Goal: Check status

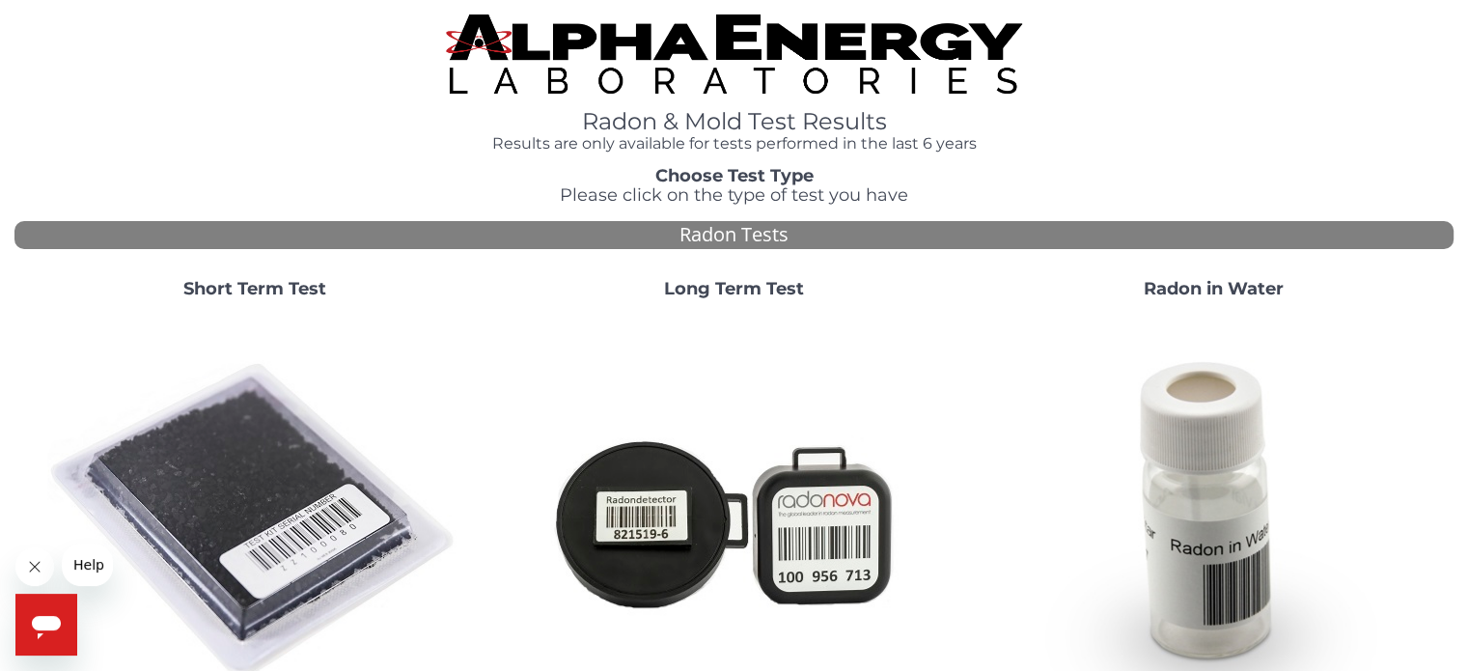
click at [254, 446] on img at bounding box center [254, 521] width 415 height 415
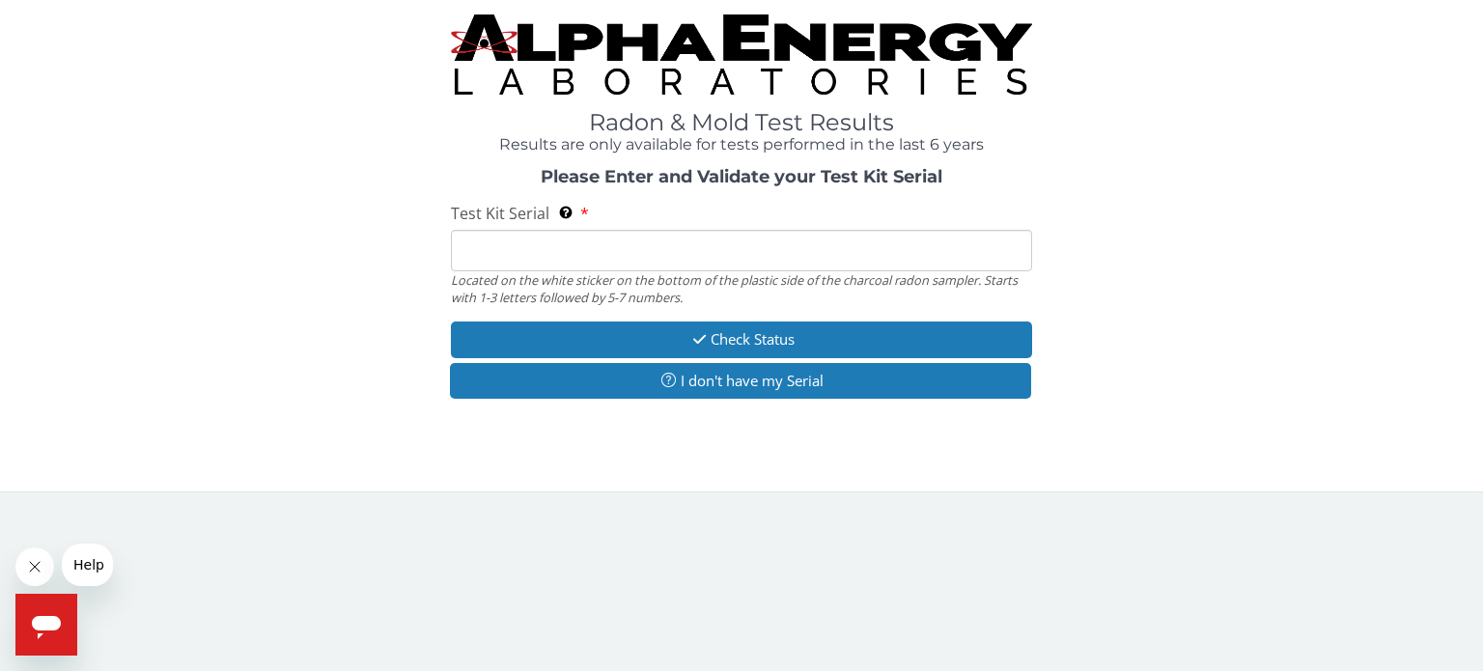
click at [582, 245] on input "Test Kit Serial Located on the white sticker on the bottom of the plastic side …" at bounding box center [741, 251] width 581 height 42
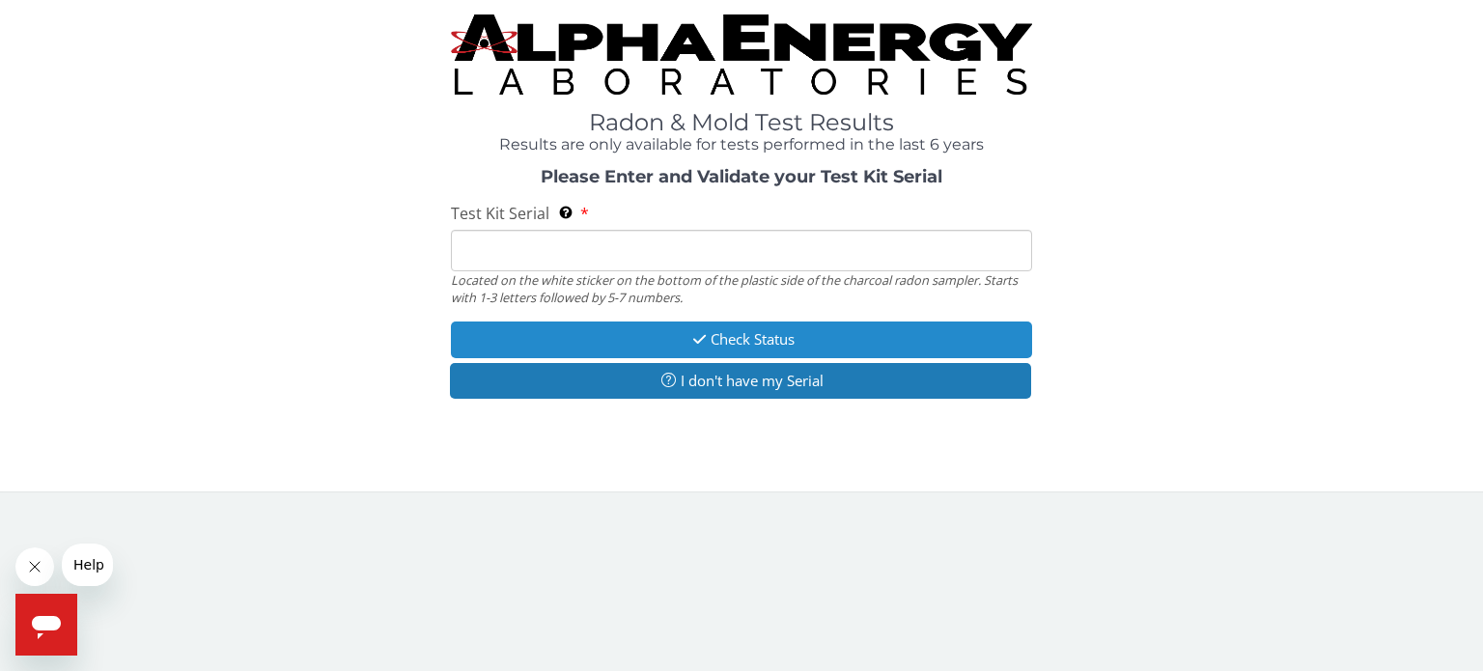
type input "kk57406"
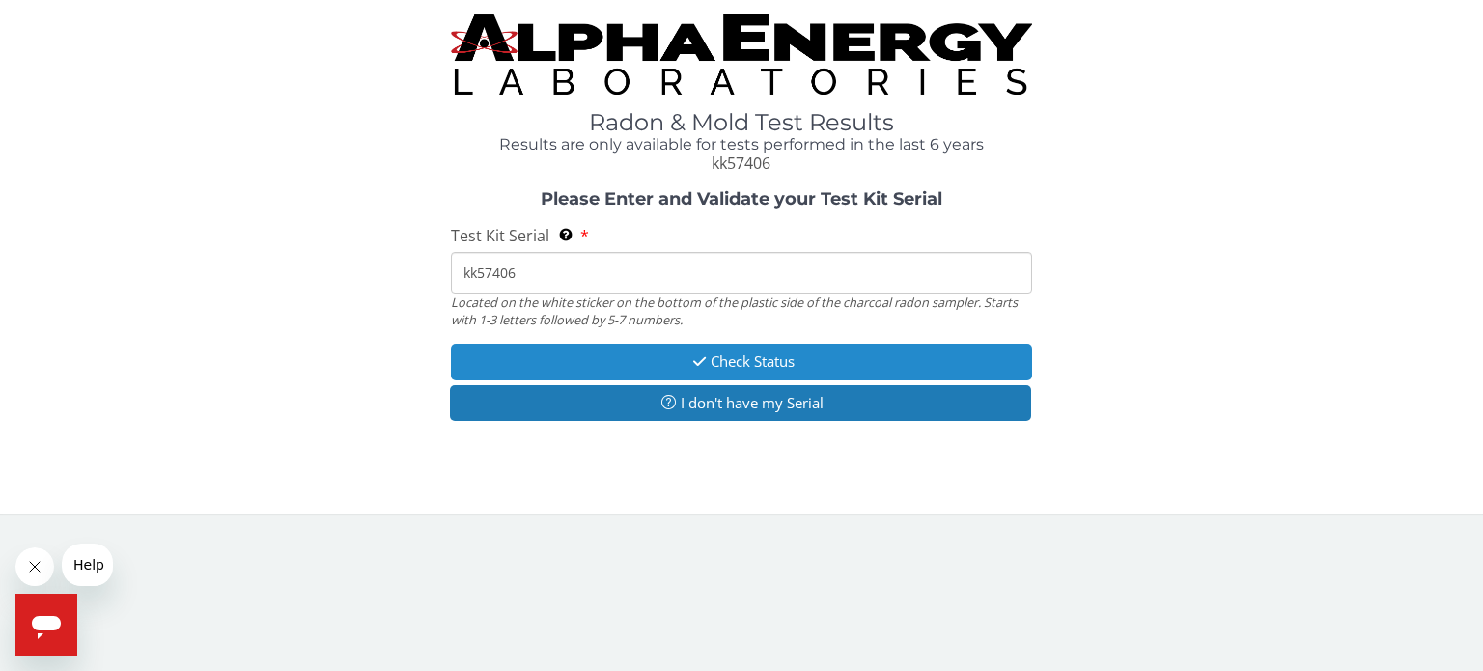
click at [750, 357] on button "Check Status" at bounding box center [741, 362] width 581 height 36
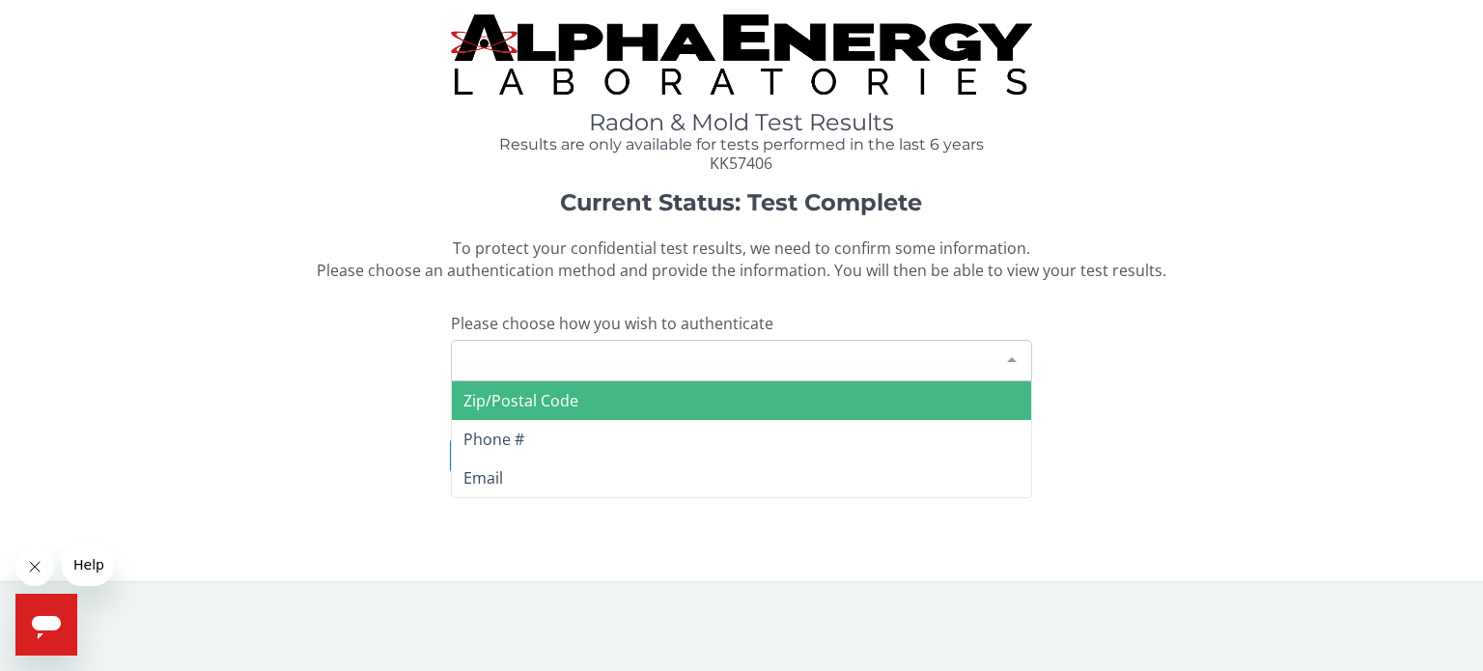
click at [554, 354] on div "Please make a selection" at bounding box center [741, 361] width 581 height 42
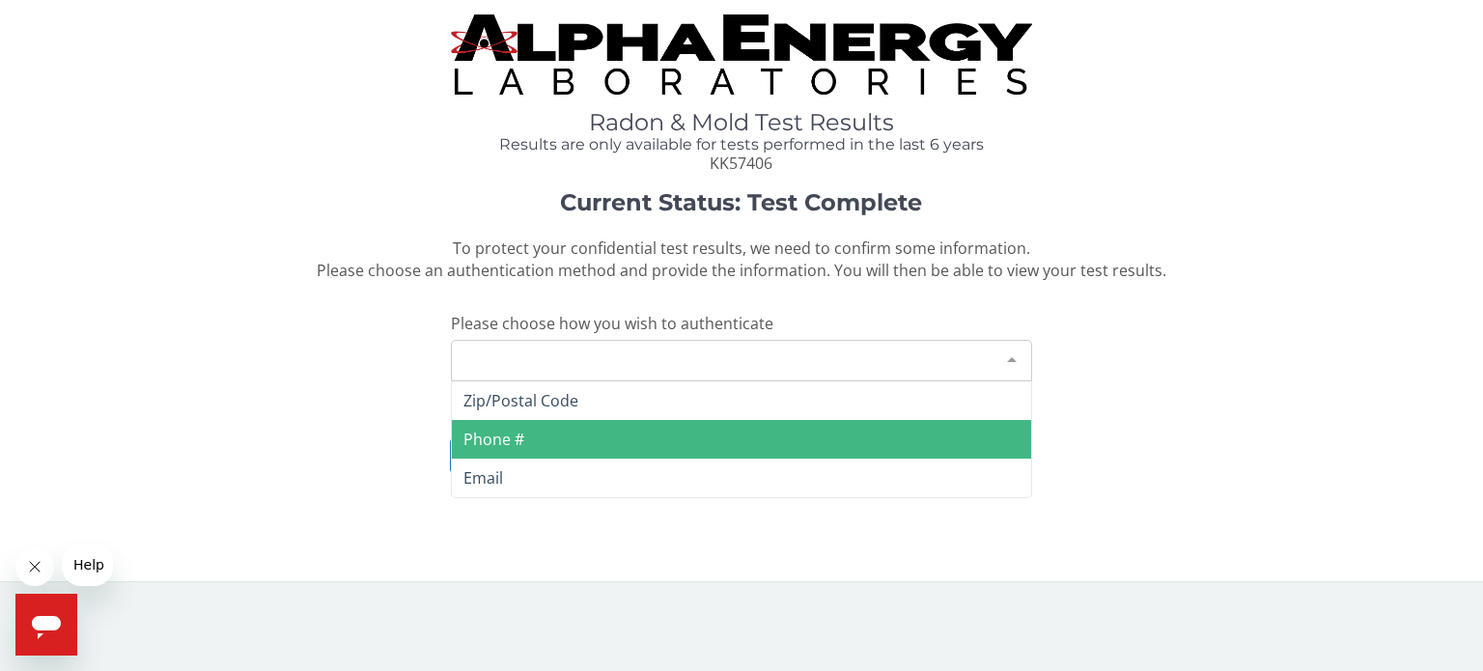
click at [490, 433] on span "Phone #" at bounding box center [493, 439] width 61 height 21
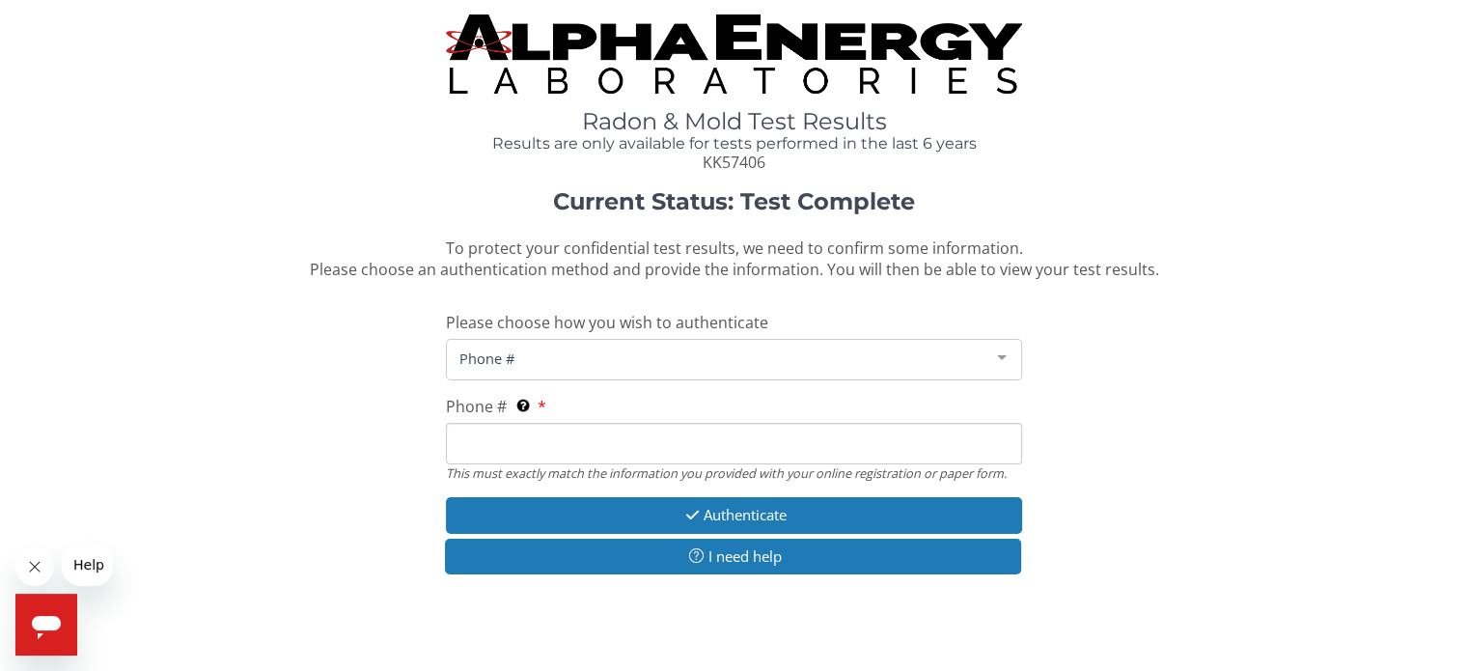
click at [587, 436] on input "Phone # This must exactly match the information you provided with your online r…" at bounding box center [733, 444] width 575 height 42
type input "[PHONE_NUMBER]"
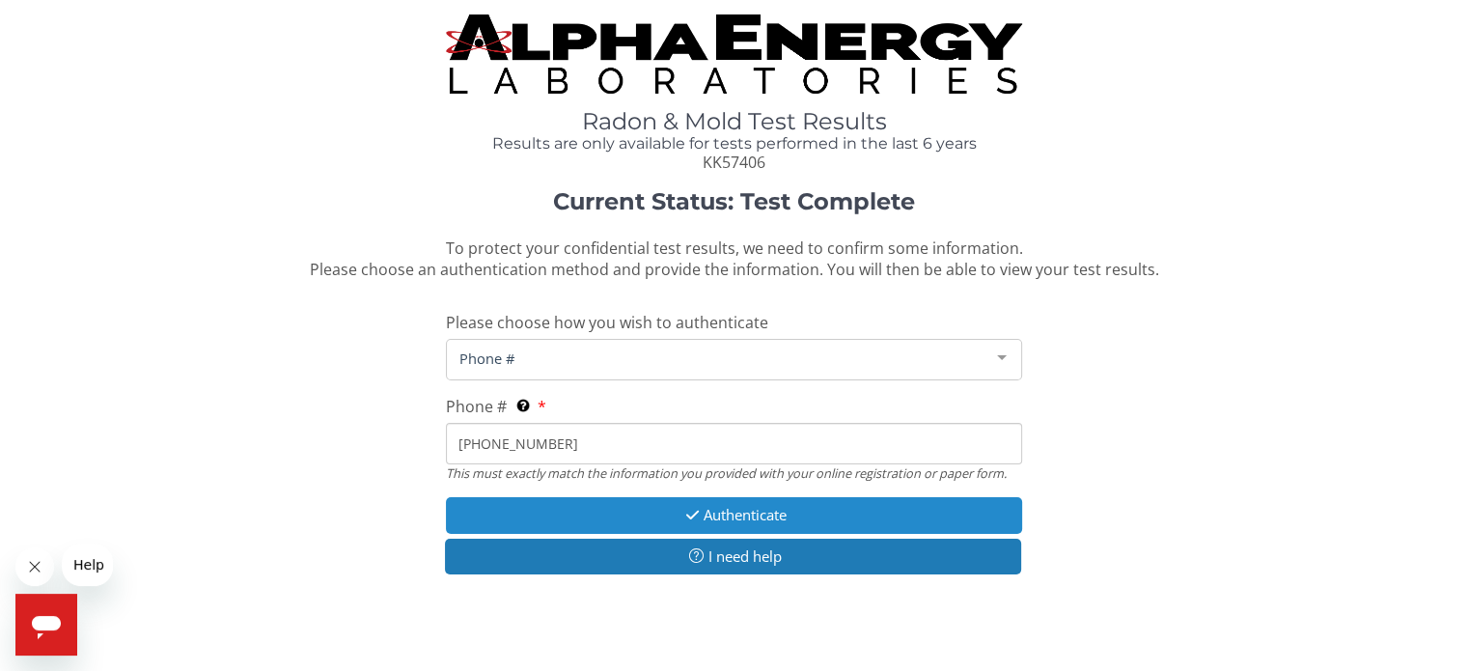
click at [717, 509] on button "Authenticate" at bounding box center [733, 515] width 575 height 36
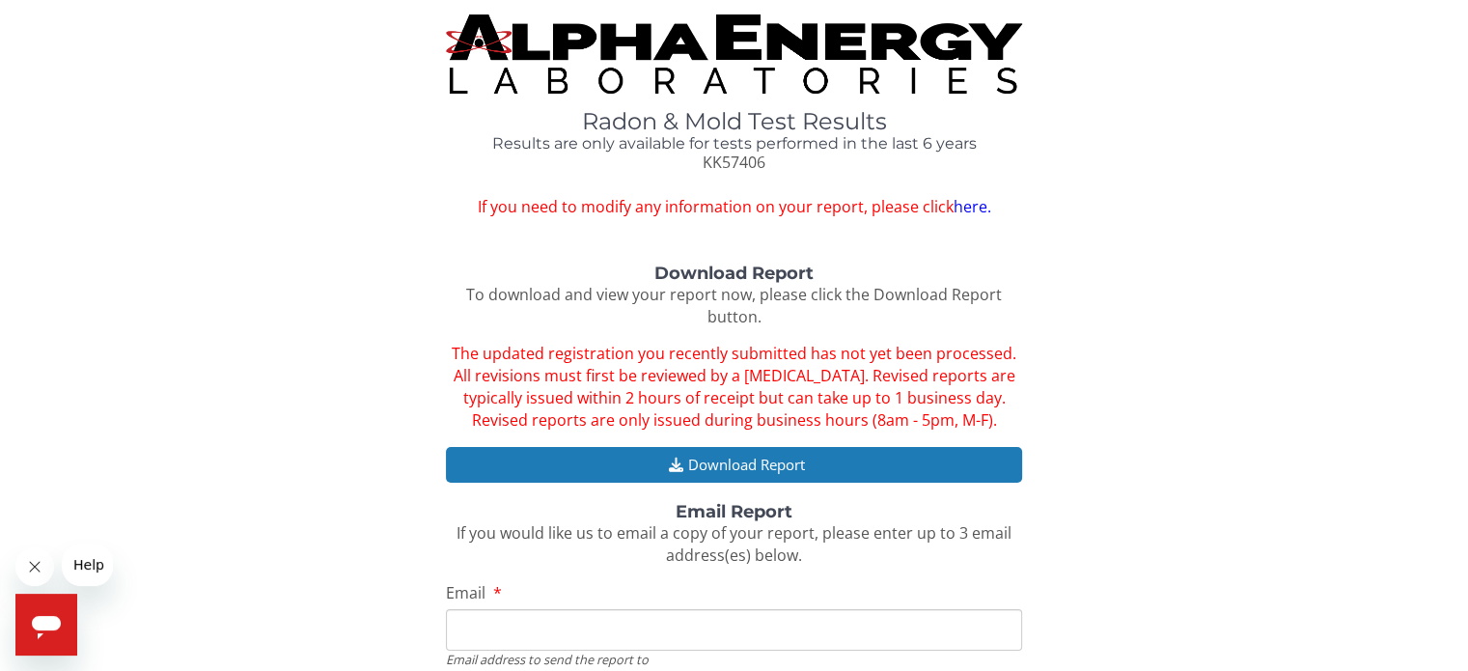
click at [974, 212] on link "here." at bounding box center [972, 206] width 38 height 21
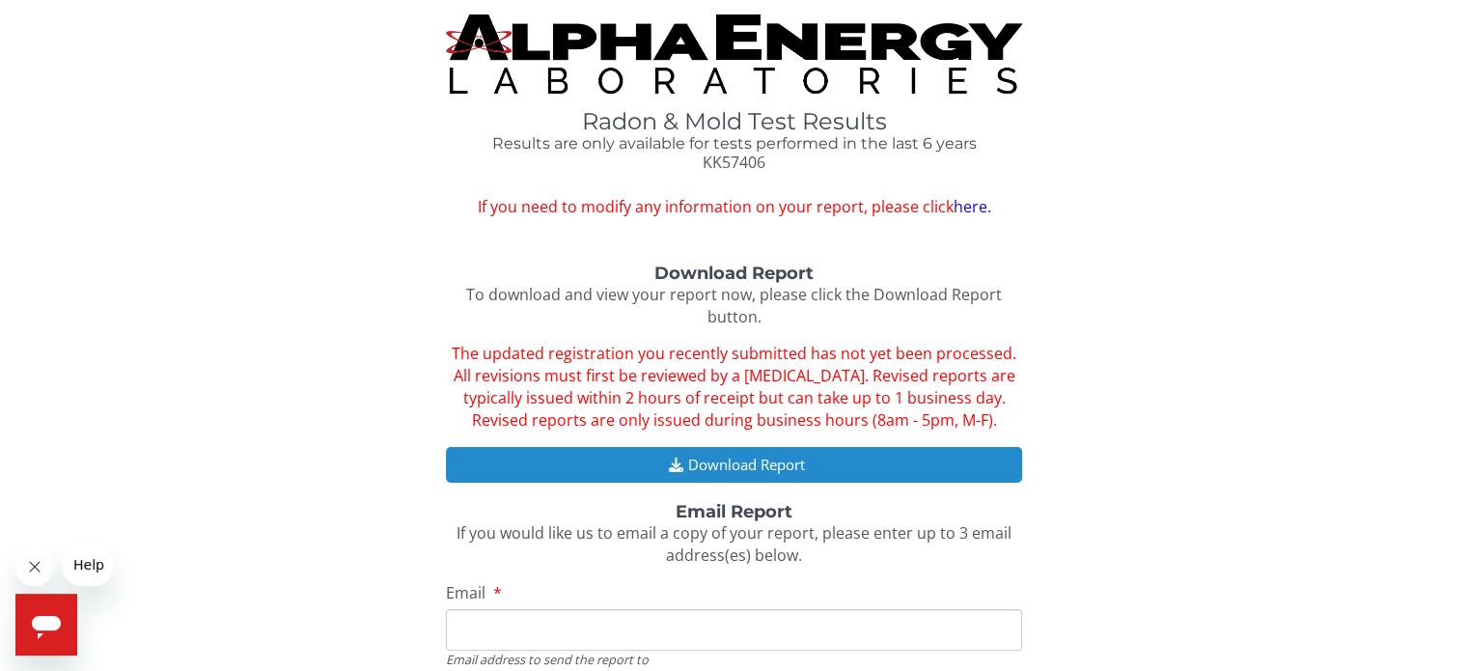
click at [746, 469] on button "Download Report" at bounding box center [733, 465] width 575 height 36
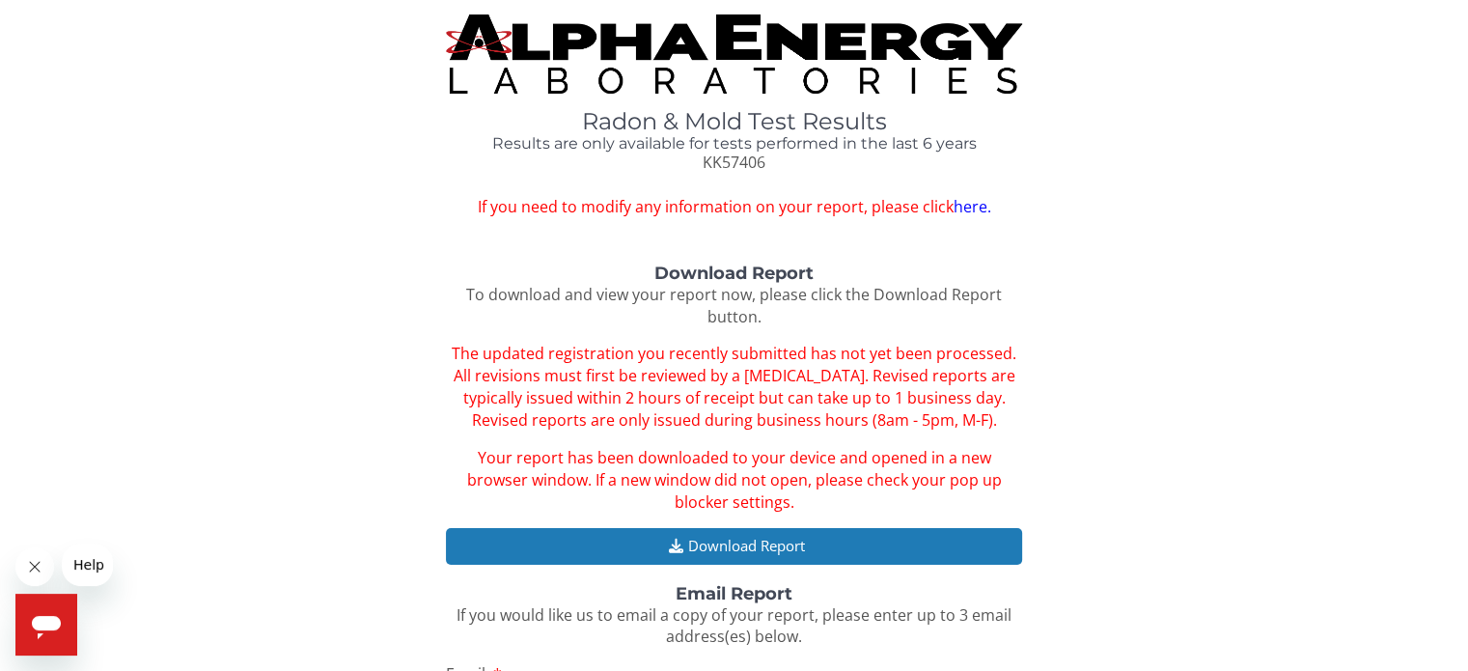
click at [1210, 212] on div "Radon & Mold Test Results Results are only available for tests performed in the…" at bounding box center [733, 116] width 1439 height 204
